Goal: Task Accomplishment & Management: Use online tool/utility

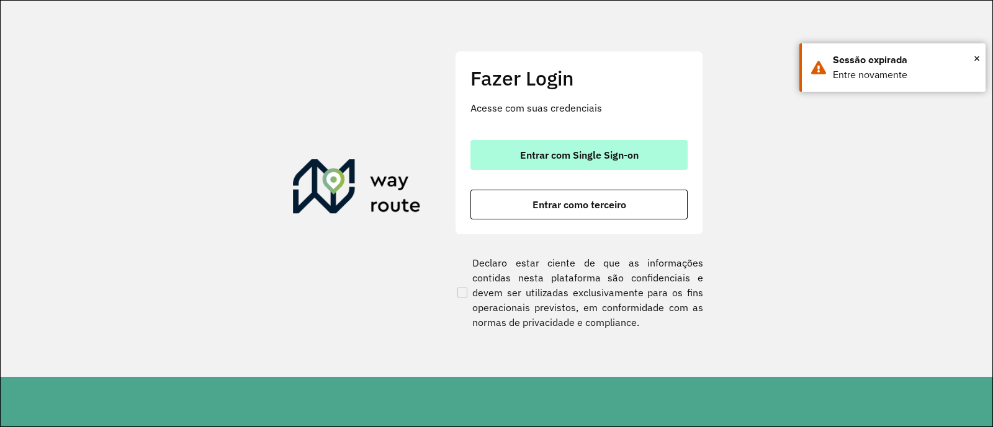
click at [629, 151] on span "Entrar com Single Sign-on" at bounding box center [579, 155] width 119 height 10
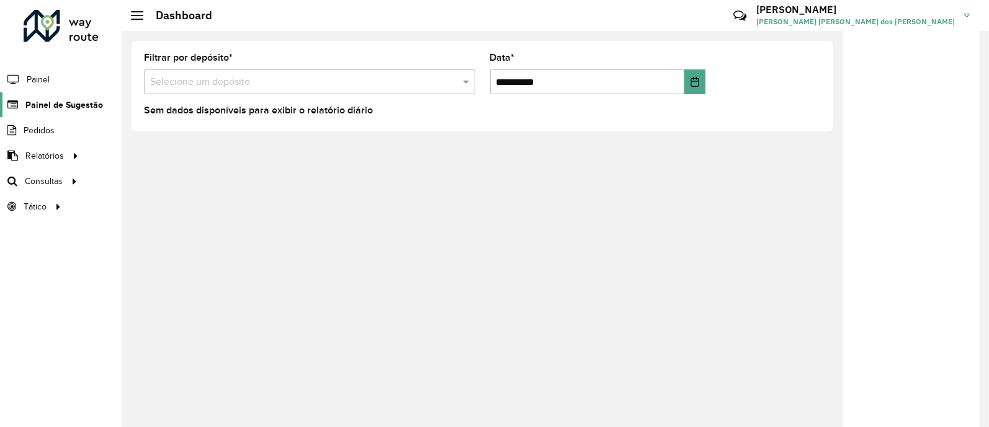
click at [80, 107] on span "Painel de Sugestão" at bounding box center [64, 105] width 78 height 13
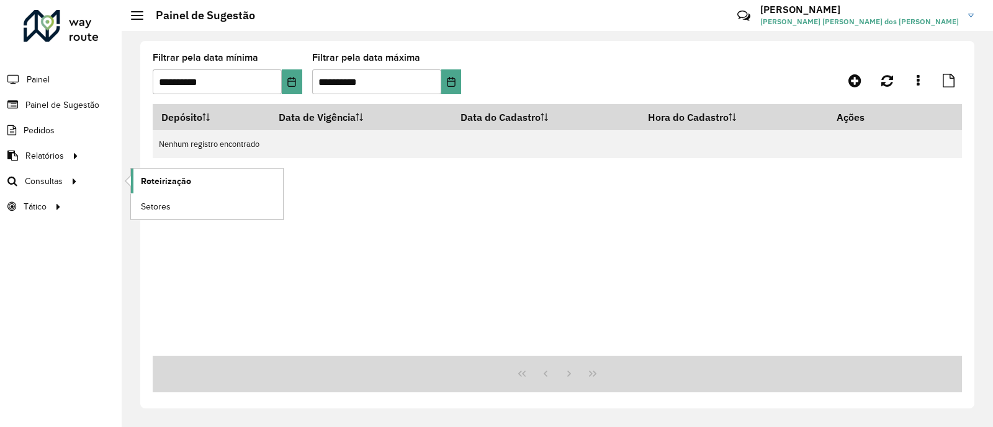
click at [192, 186] on link "Roteirização" at bounding box center [207, 181] width 152 height 25
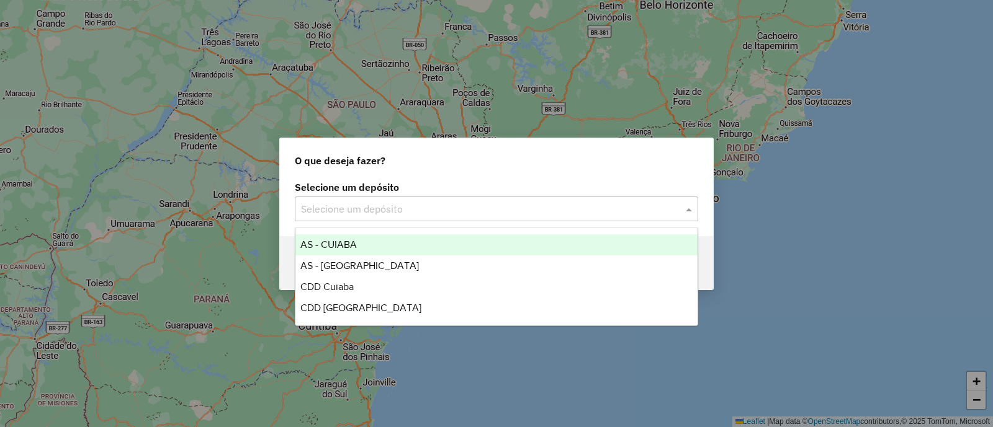
click at [524, 197] on div "Selecione um depósito" at bounding box center [496, 209] width 403 height 25
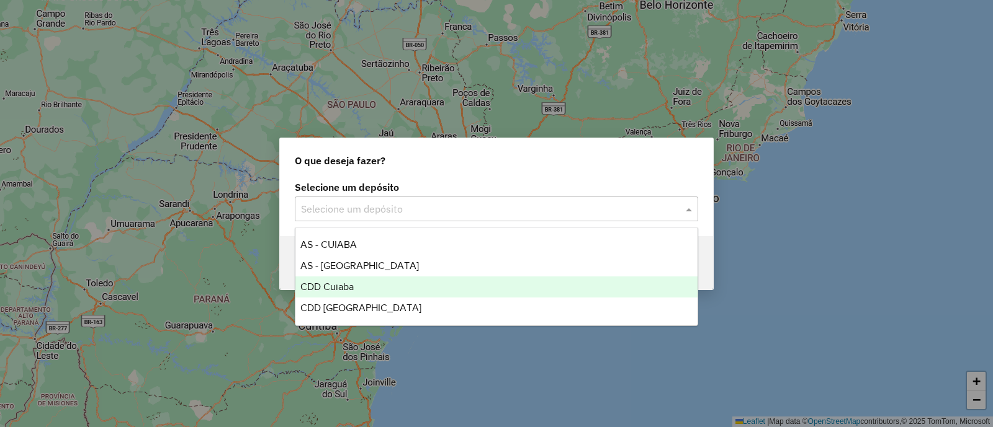
click at [416, 280] on div "CDD Cuiaba" at bounding box center [496, 287] width 402 height 21
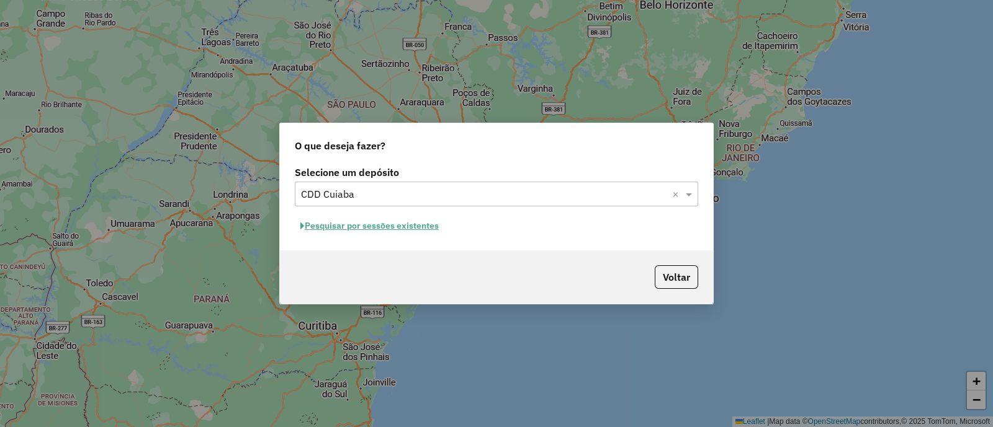
click at [421, 230] on button "Pesquisar por sessões existentes" at bounding box center [370, 226] width 150 height 19
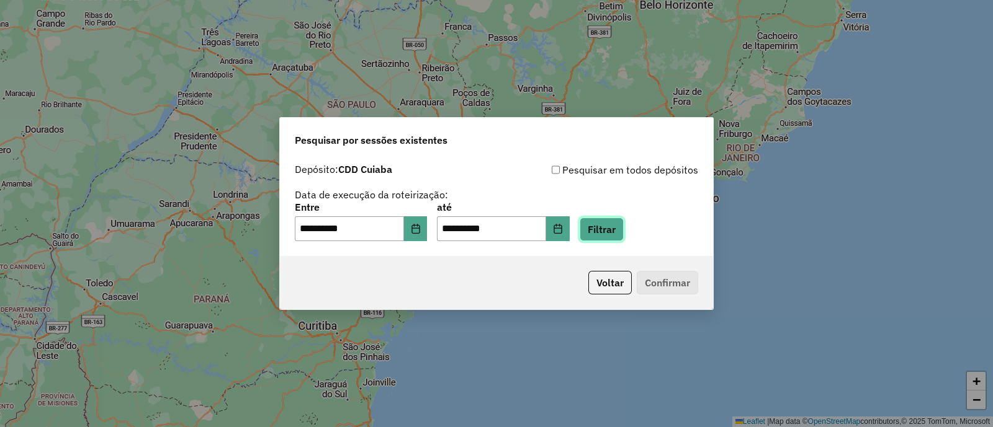
click at [624, 233] on button "Filtrar" at bounding box center [602, 230] width 44 height 24
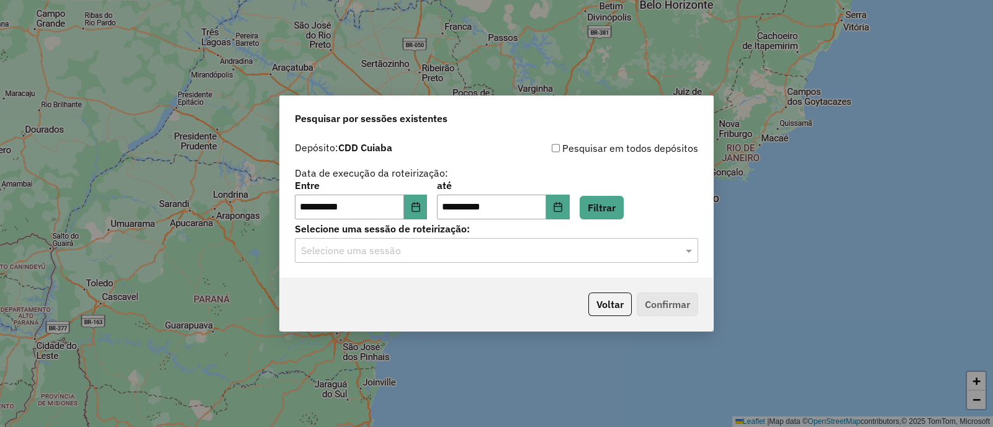
click at [642, 253] on input "text" at bounding box center [484, 251] width 366 height 15
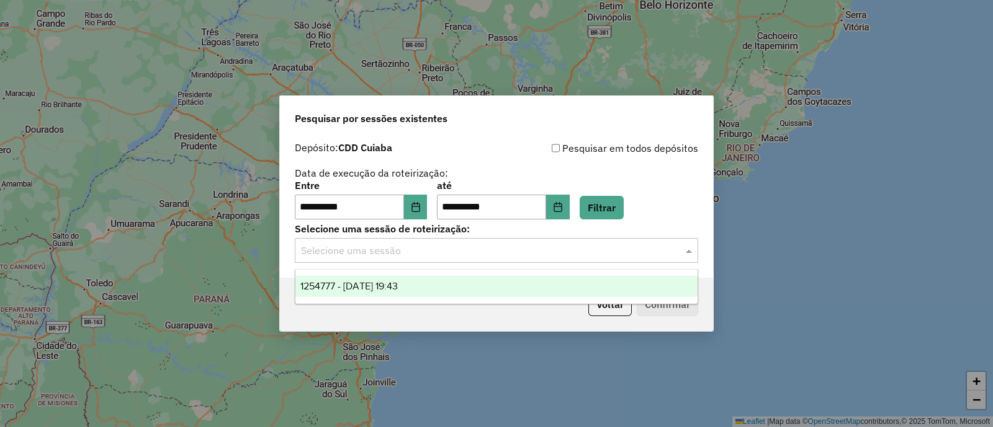
click at [459, 281] on div "1254777 - 28/08/2025 19:43" at bounding box center [496, 286] width 402 height 21
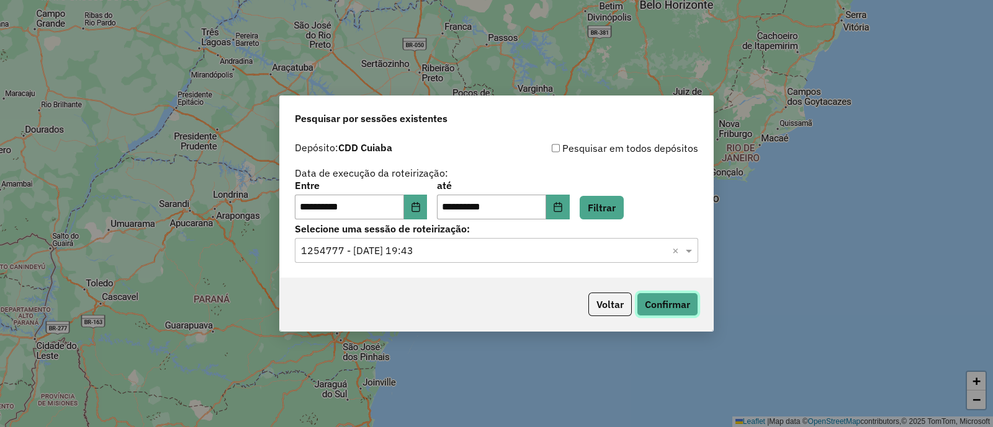
click at [674, 300] on button "Confirmar" at bounding box center [667, 305] width 61 height 24
click at [419, 208] on button "Choose Date" at bounding box center [416, 207] width 24 height 25
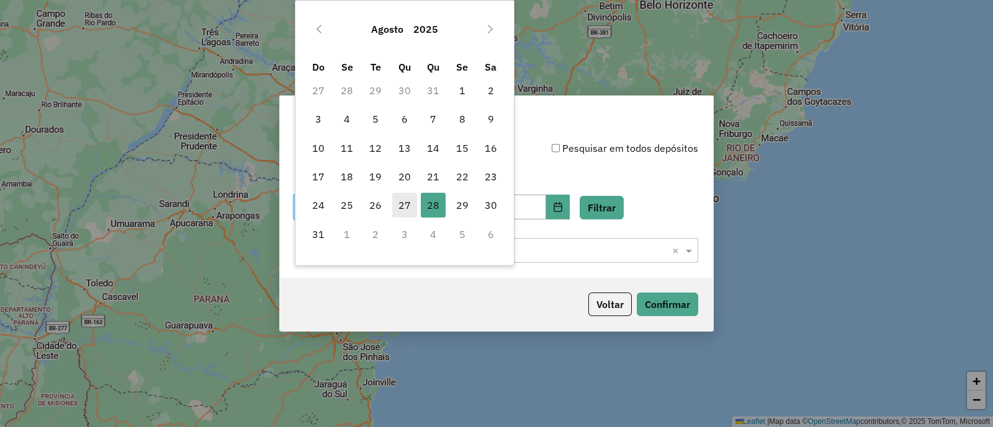
click at [410, 203] on span "27" at bounding box center [404, 205] width 25 height 25
type input "**********"
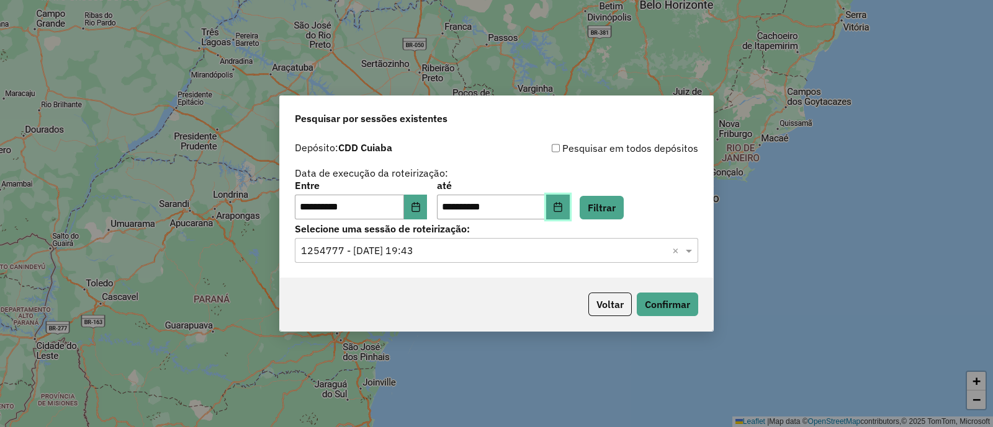
click at [570, 208] on button "Choose Date" at bounding box center [558, 207] width 24 height 25
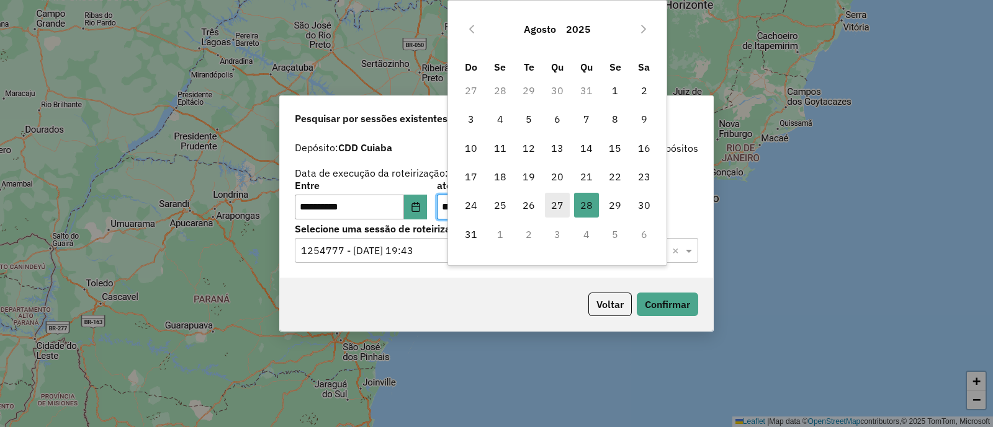
click at [562, 202] on span "27" at bounding box center [557, 205] width 25 height 25
type input "**********"
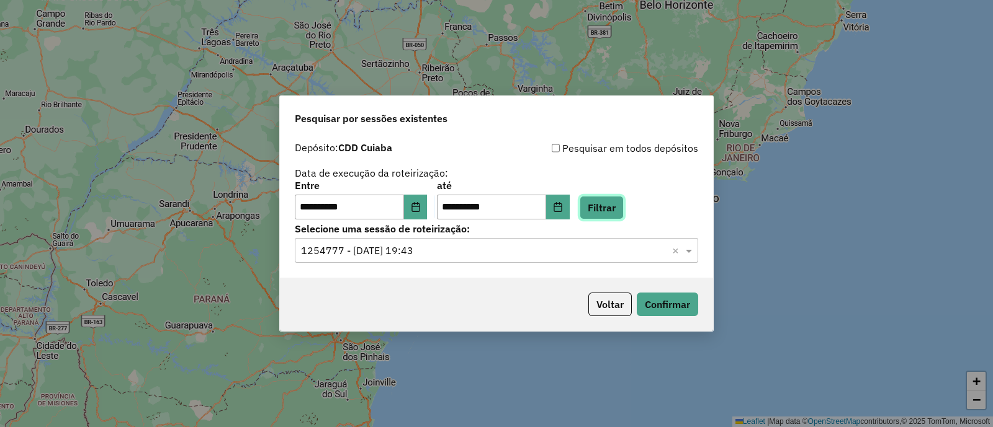
click at [622, 206] on button "Filtrar" at bounding box center [602, 208] width 44 height 24
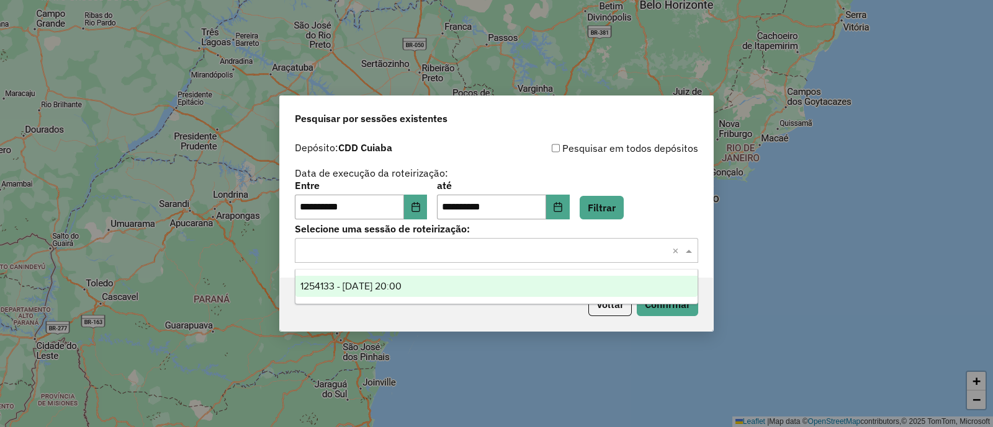
click at [499, 255] on input "text" at bounding box center [484, 251] width 366 height 15
click at [434, 291] on div "1254133 - 27/08/2025 20:00" at bounding box center [496, 286] width 402 height 21
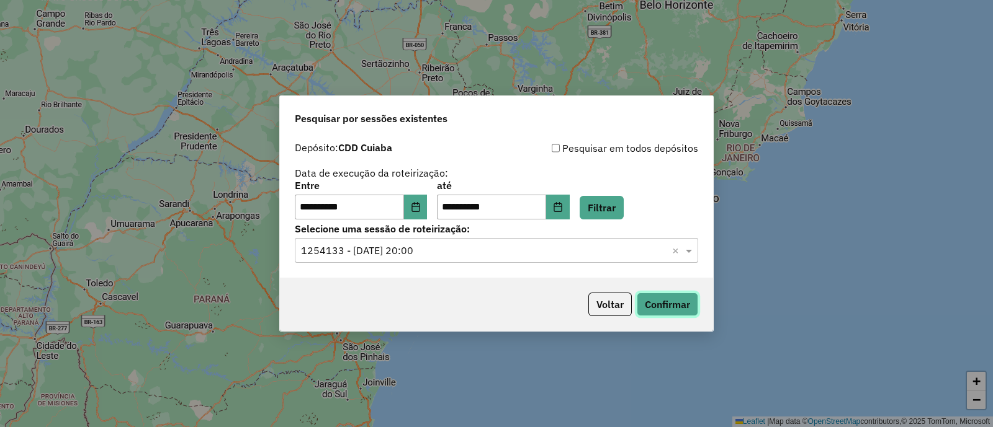
click at [680, 301] on button "Confirmar" at bounding box center [667, 305] width 61 height 24
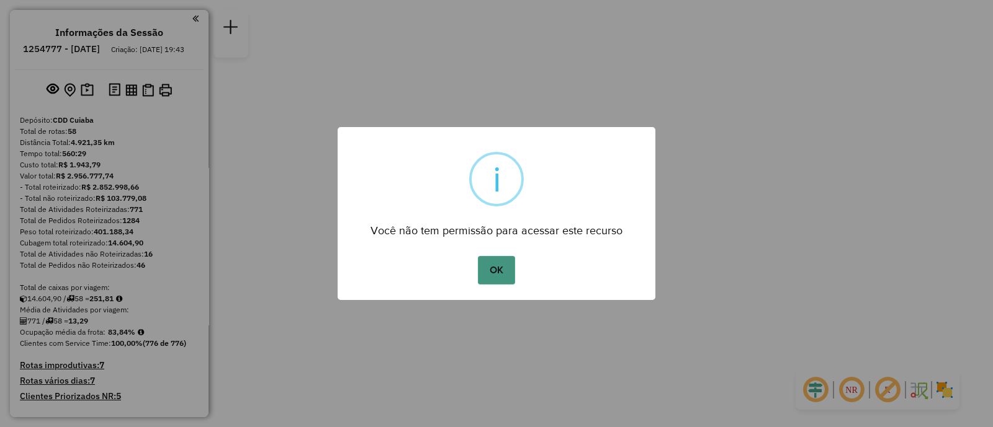
click at [498, 267] on button "OK" at bounding box center [496, 270] width 37 height 29
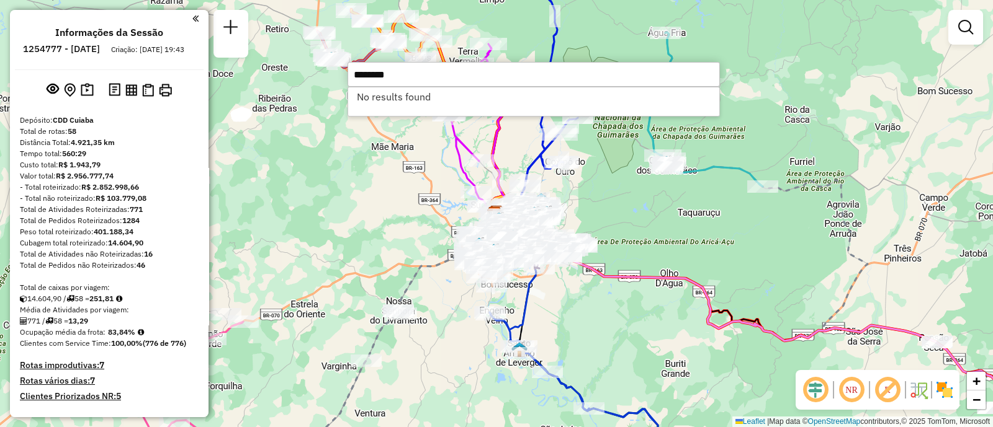
type input "********"
click at [434, 74] on input "********" at bounding box center [533, 74] width 372 height 25
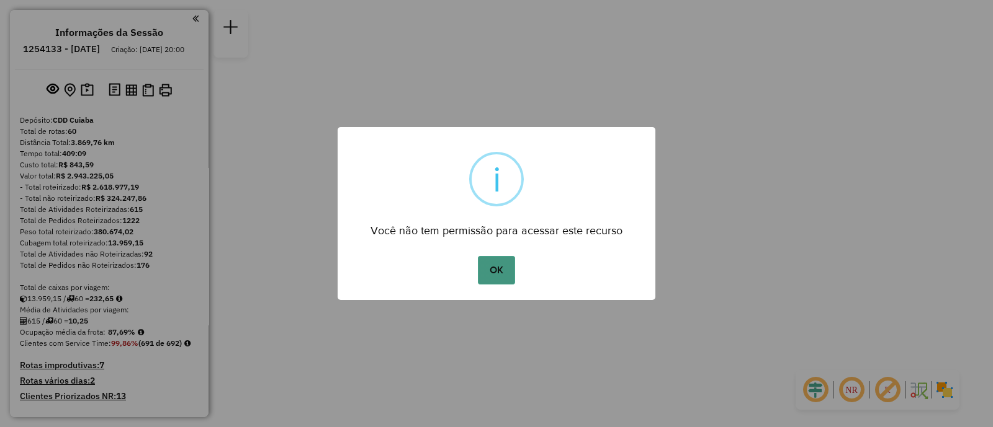
click at [490, 268] on button "OK" at bounding box center [496, 270] width 37 height 29
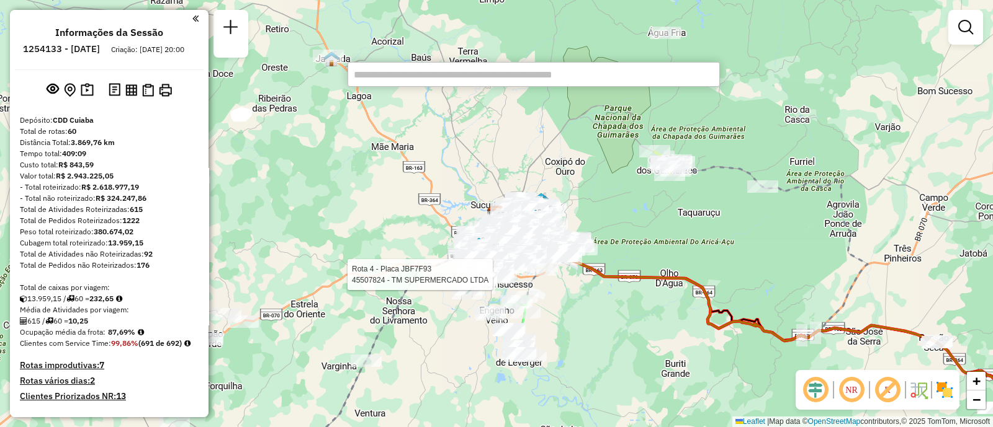
paste input "********"
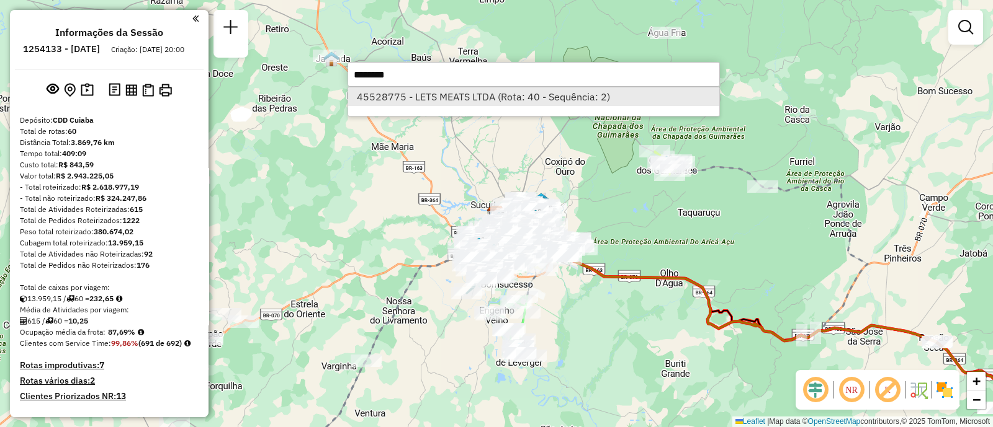
type input "********"
click at [615, 92] on li "45528775 - LETS MEATS LTDA (Rota: 40 - Sequência: 2)" at bounding box center [533, 96] width 371 height 19
select select "**********"
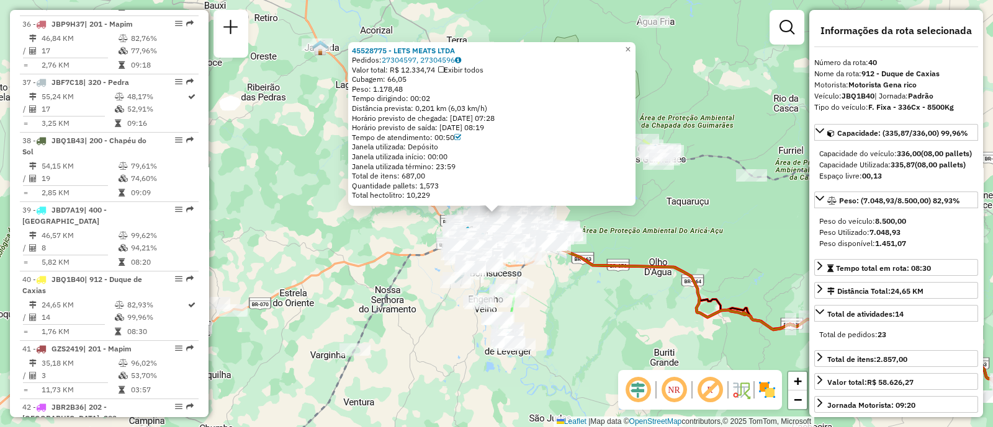
scroll to position [3319, 0]
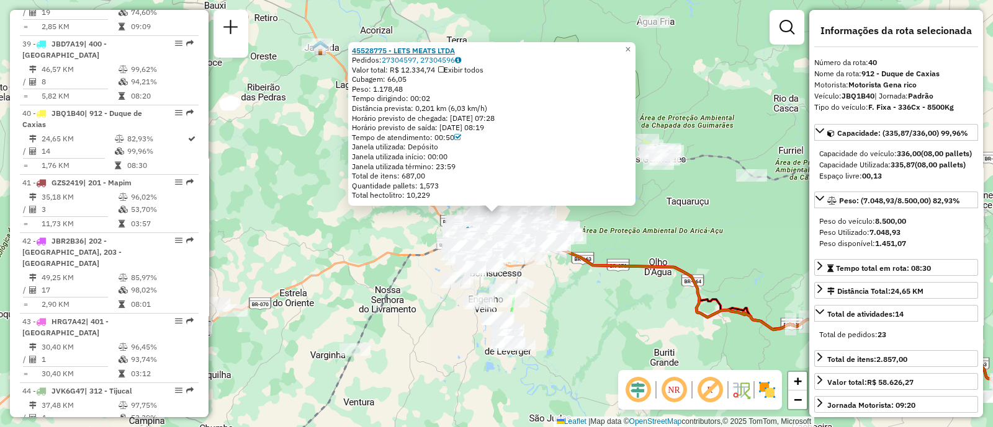
click at [450, 47] on strong "45528775 - LETS MEATS LTDA" at bounding box center [403, 50] width 103 height 9
click at [766, 390] on img at bounding box center [767, 390] width 20 height 20
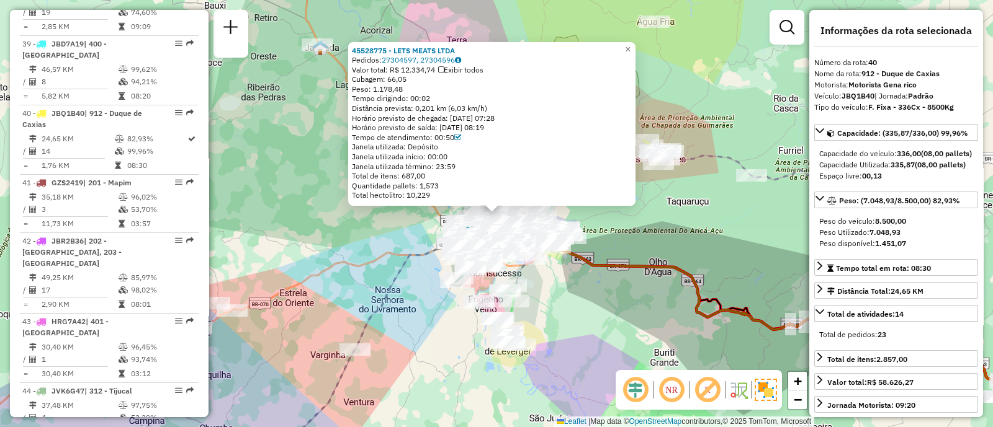
click at [859, 96] on strong "JBQ1B40" at bounding box center [857, 95] width 33 height 9
copy strong "JBQ1B40"
click at [859, 96] on strong "JBQ1B40" at bounding box center [857, 95] width 33 height 9
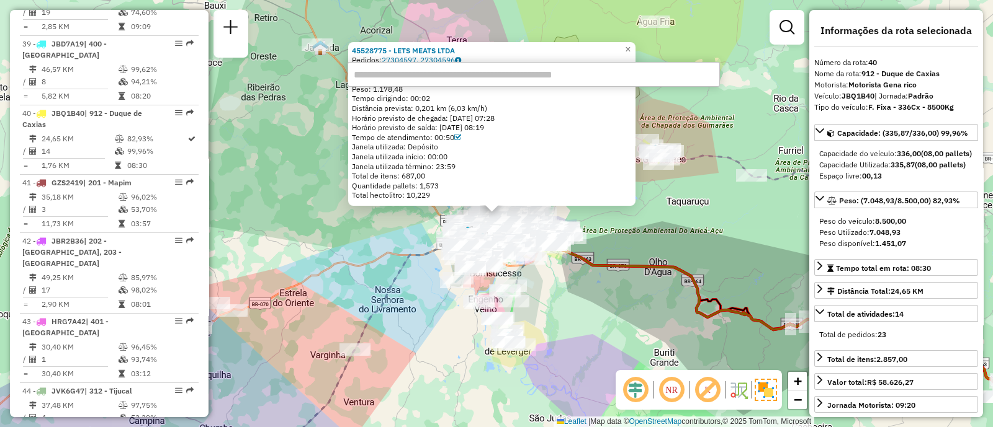
paste input "*******"
type input "*******"
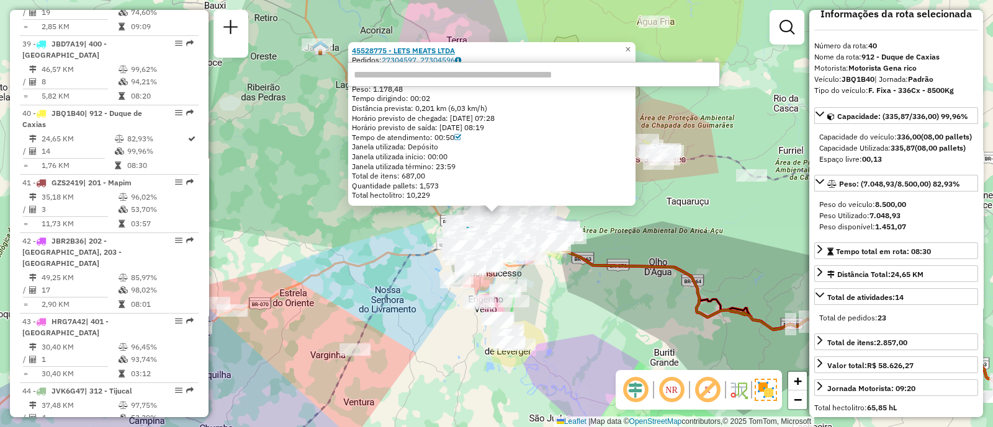
click at [421, 46] on strong "45528775 - LETS MEATS LTDA" at bounding box center [403, 50] width 103 height 9
click at [504, 175] on div "Total de itens: 687,00" at bounding box center [492, 176] width 280 height 10
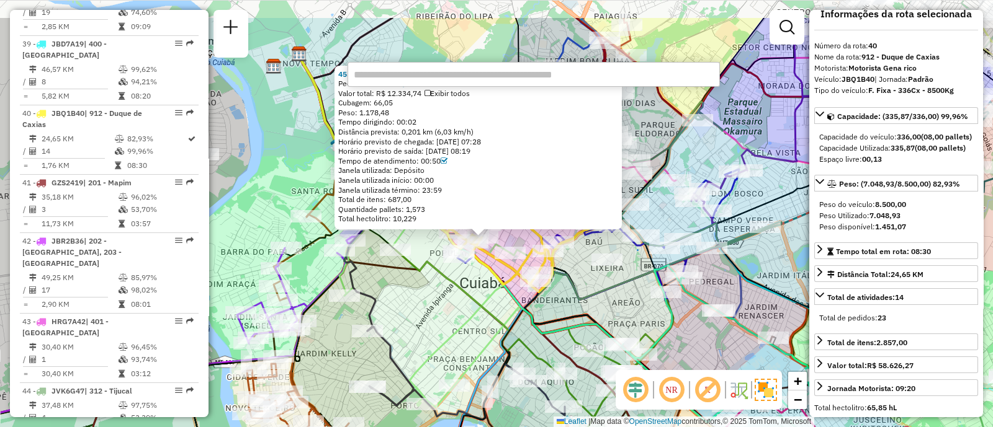
drag, startPoint x: 517, startPoint y: 234, endPoint x: 472, endPoint y: 271, distance: 58.6
click at [472, 271] on div "45528775 - LETS MEATS LTDA Pedidos: 27304597, 27304596 Valor total: R$ 12.334,7…" at bounding box center [496, 213] width 993 height 427
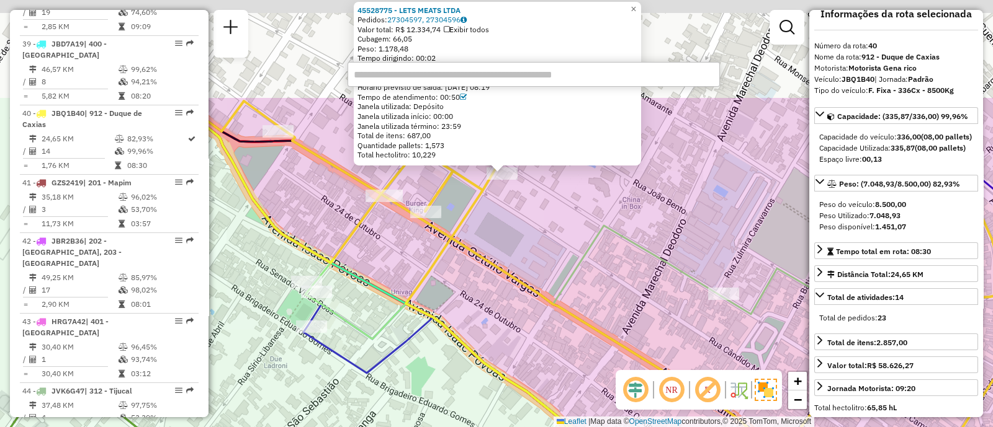
drag, startPoint x: 520, startPoint y: 208, endPoint x: 487, endPoint y: 349, distance: 144.6
click at [487, 349] on div "45528775 - LETS MEATS LTDA Pedidos: 27304597, 27304596 Valor total: R$ 12.334,7…" at bounding box center [496, 213] width 993 height 427
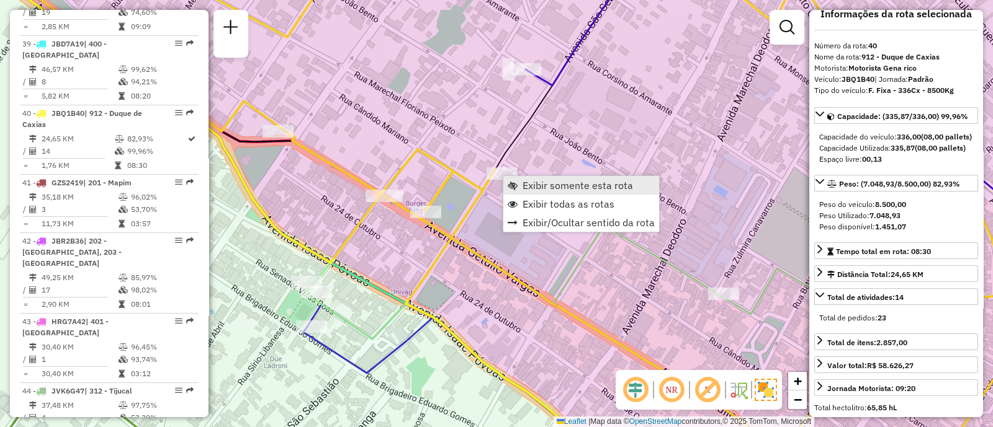
click at [537, 184] on span "Exibir somente esta rota" at bounding box center [577, 186] width 110 height 10
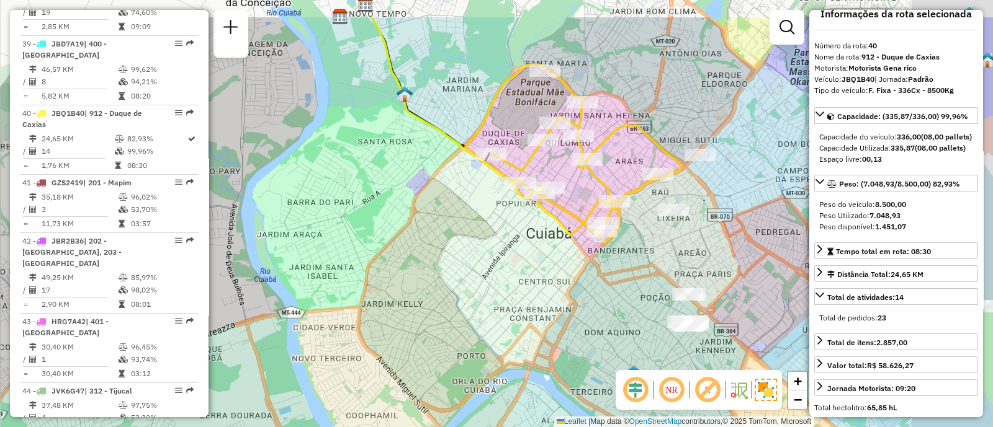
drag, startPoint x: 575, startPoint y: 200, endPoint x: 499, endPoint y: 256, distance: 93.6
click at [499, 256] on div "Janela de atendimento Grade de atendimento Capacidade Transportadoras Veículos …" at bounding box center [496, 213] width 993 height 427
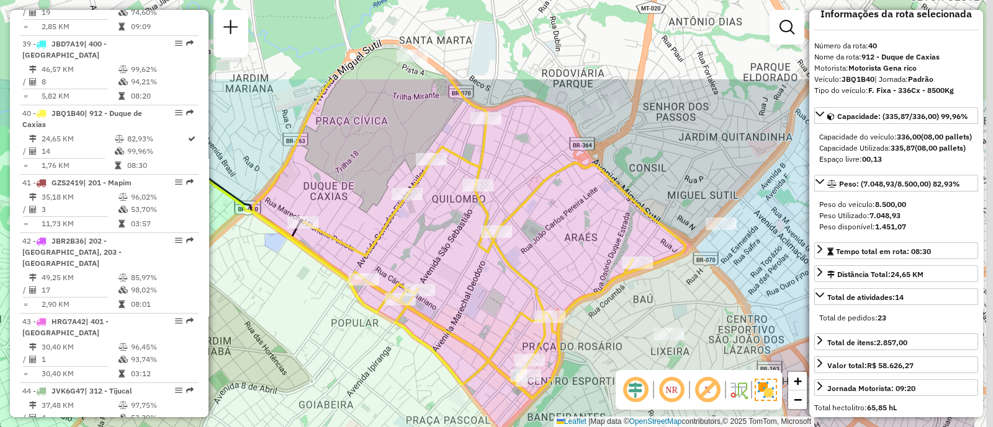
drag, startPoint x: 550, startPoint y: 172, endPoint x: 447, endPoint y: 288, distance: 155.6
click at [447, 288] on div "Janela de atendimento Grade de atendimento Capacidade Transportadoras Veículos …" at bounding box center [496, 213] width 993 height 427
click at [447, 287] on div "Janela de atendimento Grade de atendimento Capacidade Transportadoras Veículos …" at bounding box center [496, 213] width 993 height 427
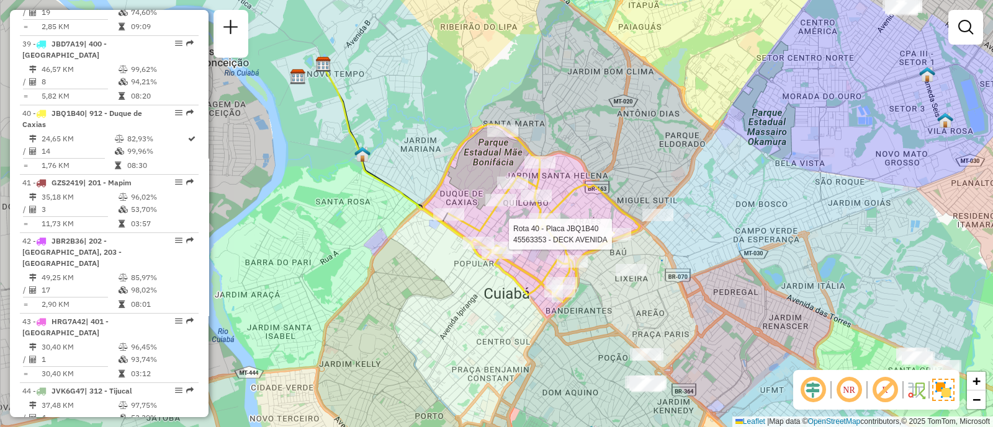
select select "**********"
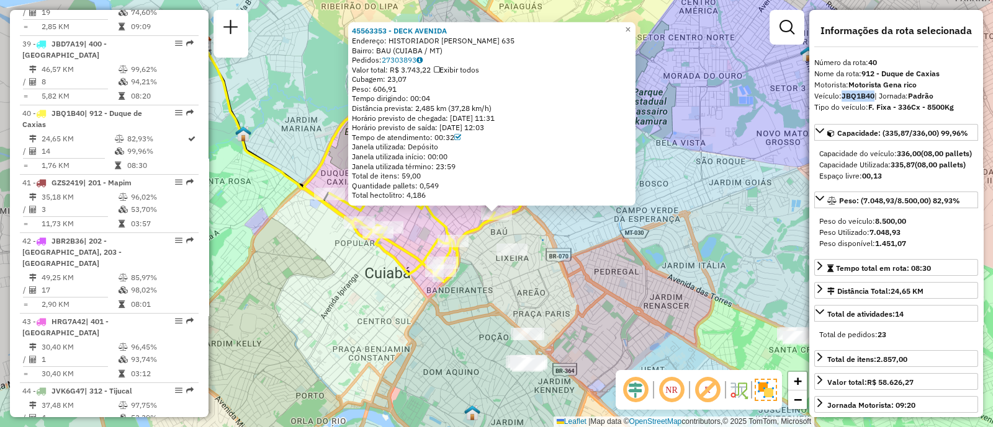
drag, startPoint x: 841, startPoint y: 91, endPoint x: 874, endPoint y: 95, distance: 32.5
click at [874, 95] on div "Veículo: JBQ1B40 | Jornada: Padrão" at bounding box center [896, 96] width 164 height 11
copy strong "JBQ1B40"
click at [859, 91] on strong "JBQ1B40" at bounding box center [857, 95] width 33 height 9
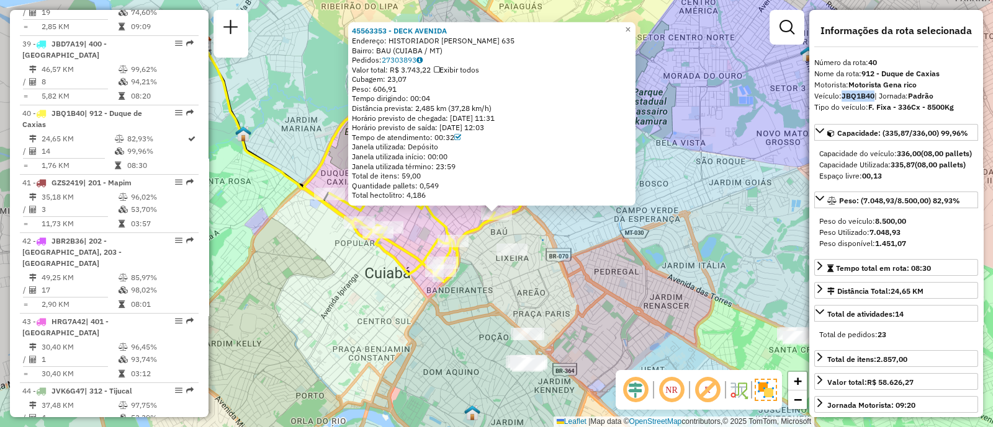
copy strong "JBQ1B40"
click at [630, 26] on span "×" at bounding box center [628, 29] width 6 height 11
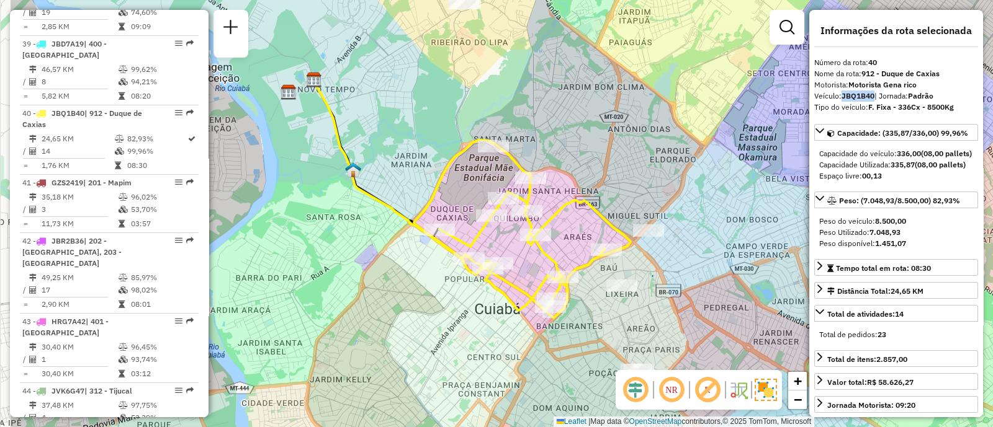
drag, startPoint x: 463, startPoint y: 122, endPoint x: 572, endPoint y: 158, distance: 115.0
click at [572, 158] on div "Janela de atendimento Grade de atendimento Capacidade Transportadoras Veículos …" at bounding box center [496, 213] width 993 height 427
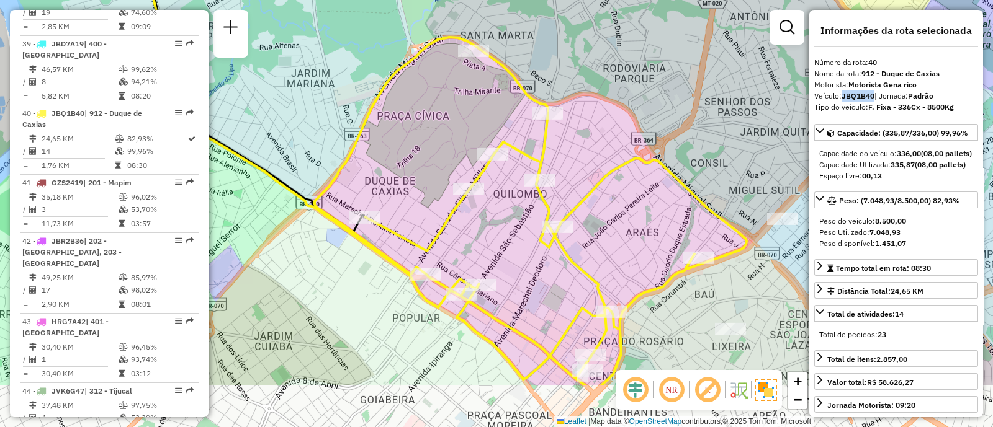
drag, startPoint x: 561, startPoint y: 221, endPoint x: 619, endPoint y: 137, distance: 102.1
click at [619, 137] on div "Janela de atendimento Grade de atendimento Capacidade Transportadoras Veículos …" at bounding box center [496, 213] width 993 height 427
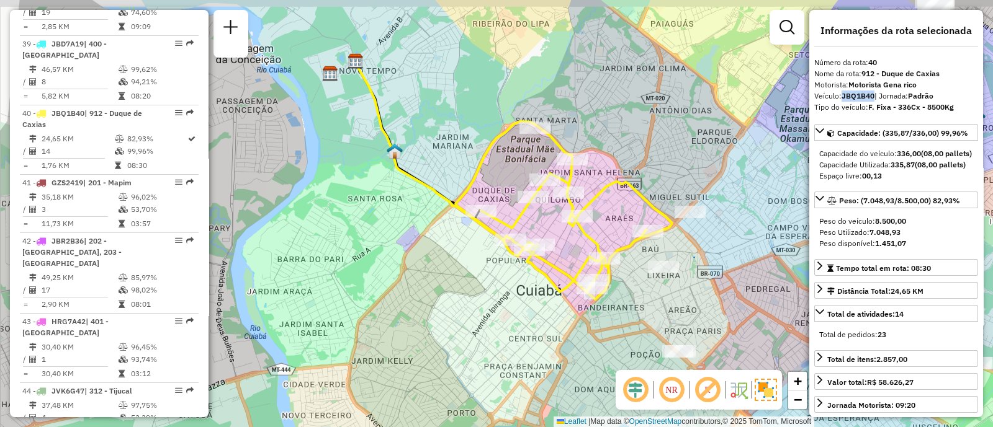
drag, startPoint x: 620, startPoint y: 186, endPoint x: 607, endPoint y: 225, distance: 40.6
click at [607, 225] on div "Janela de atendimento Grade de atendimento Capacidade Transportadoras Veículos …" at bounding box center [496, 213] width 993 height 427
